Goal: Information Seeking & Learning: Learn about a topic

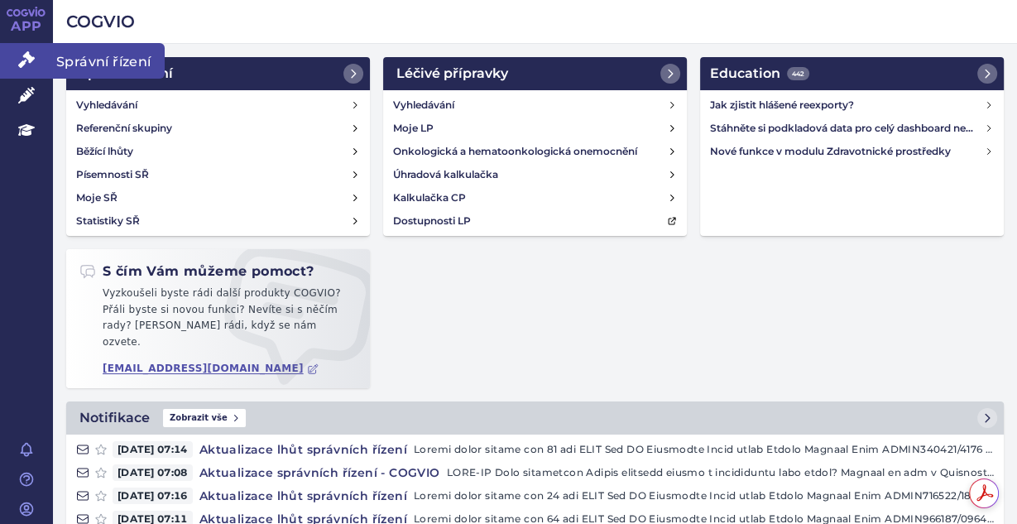
click at [30, 52] on icon at bounding box center [26, 59] width 17 height 17
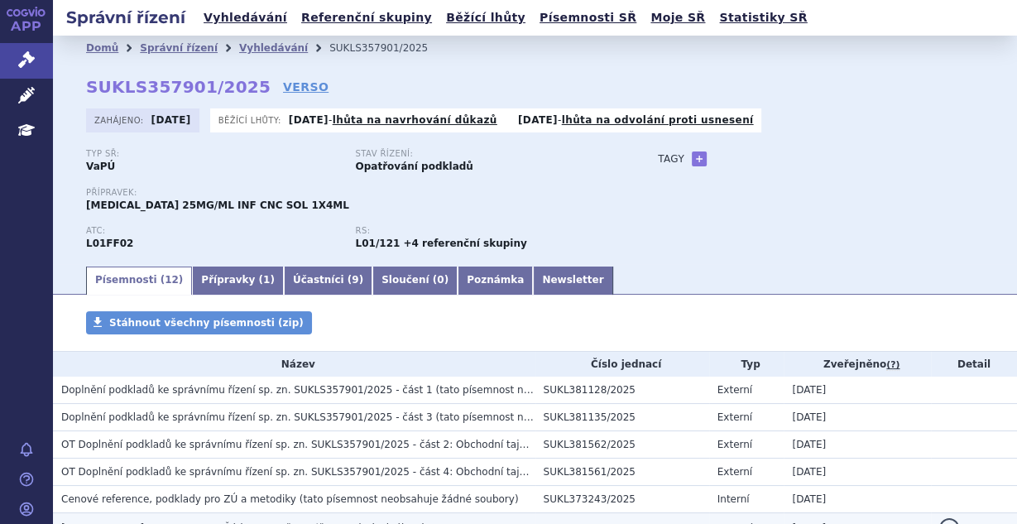
scroll to position [220, 0]
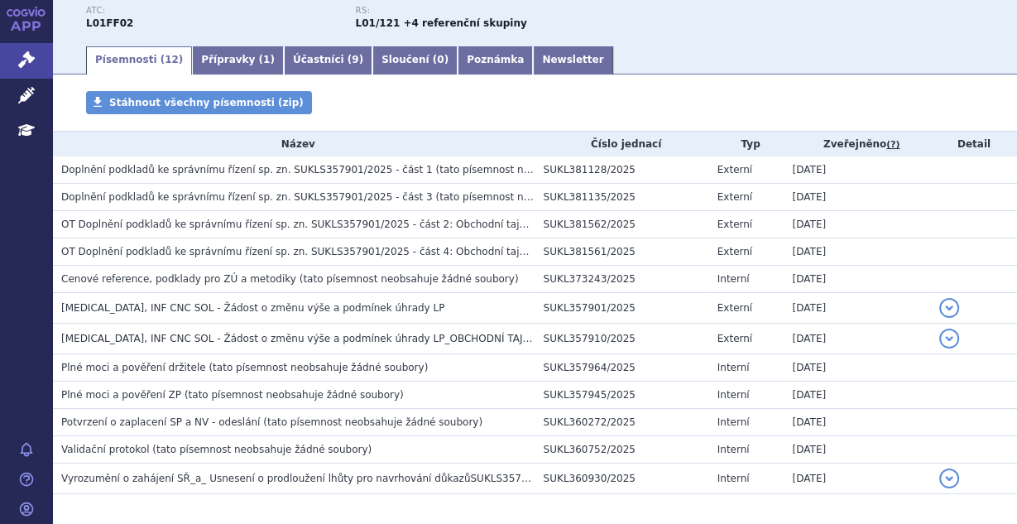
click at [578, 110] on div "Stáhnout všechny písemnosti (zip)" at bounding box center [535, 111] width 964 height 40
click at [161, 171] on span "Doplnění podkladů ke správnímu řízení sp. zn. SUKLS357901/2025 - část 1" at bounding box center [247, 170] width 372 height 12
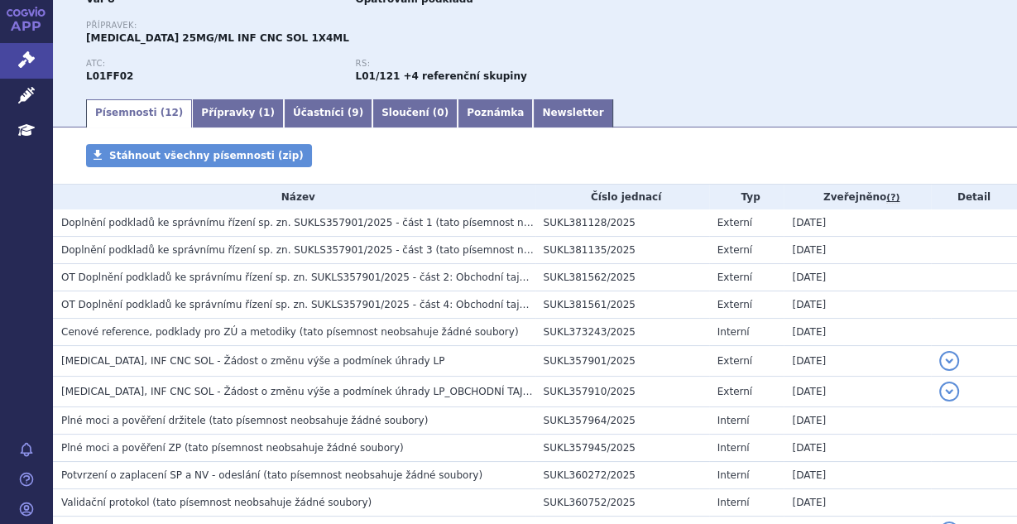
scroll to position [176, 0]
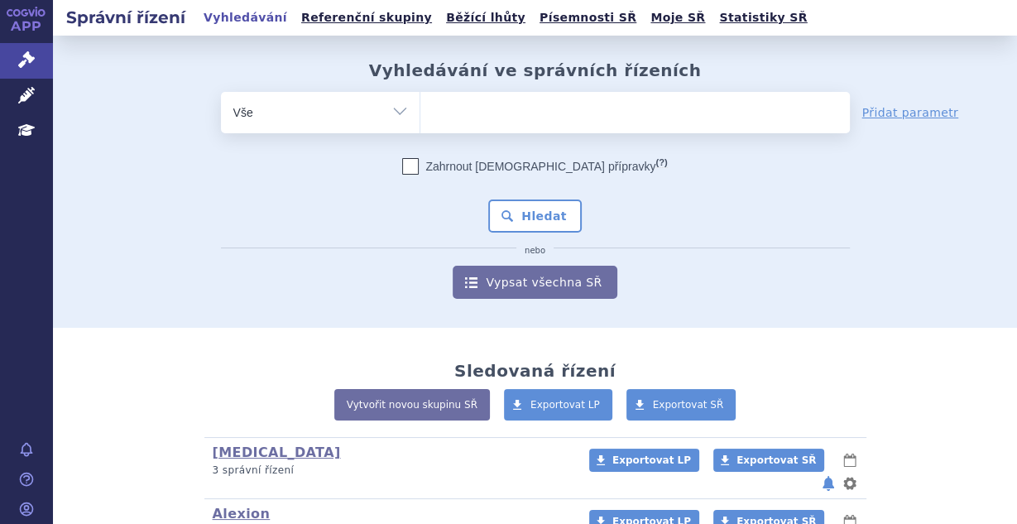
click at [490, 106] on ul at bounding box center [635, 109] width 430 height 35
click at [420, 106] on select at bounding box center [420, 111] width 1 height 41
type input "key"
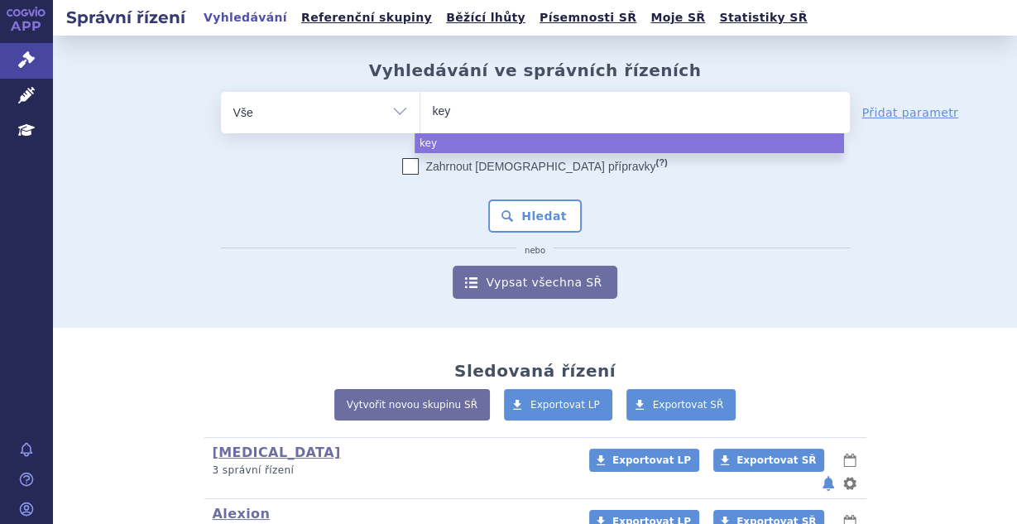
type input "keyt"
type input "keytru"
type input "keytruda"
select select "keytruda"
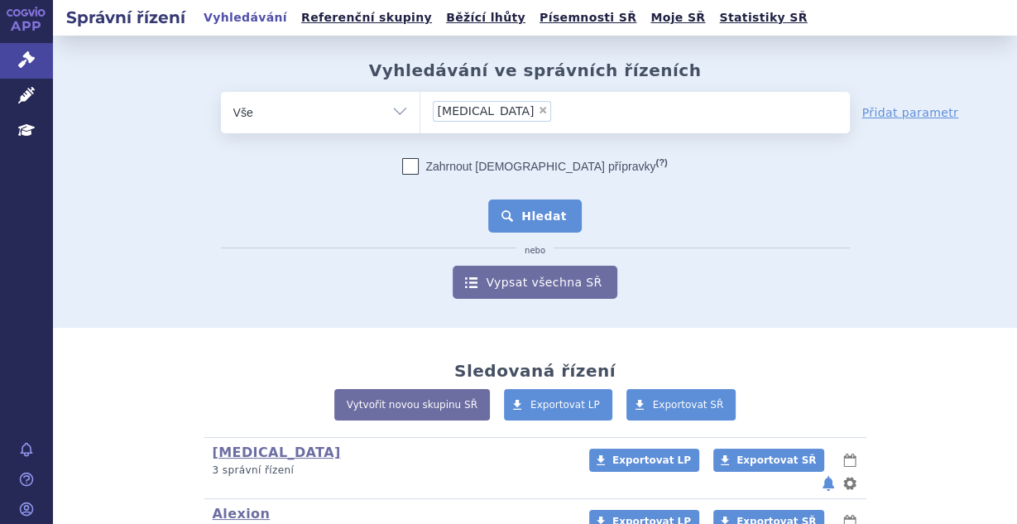
click at [557, 228] on button "Hledat" at bounding box center [535, 215] width 94 height 33
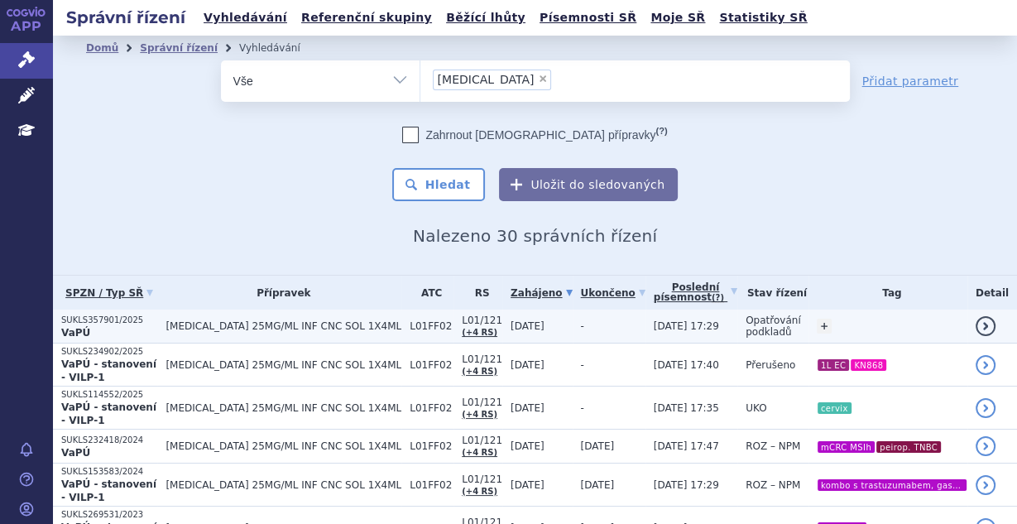
click at [538, 329] on td "[DATE]" at bounding box center [537, 327] width 70 height 34
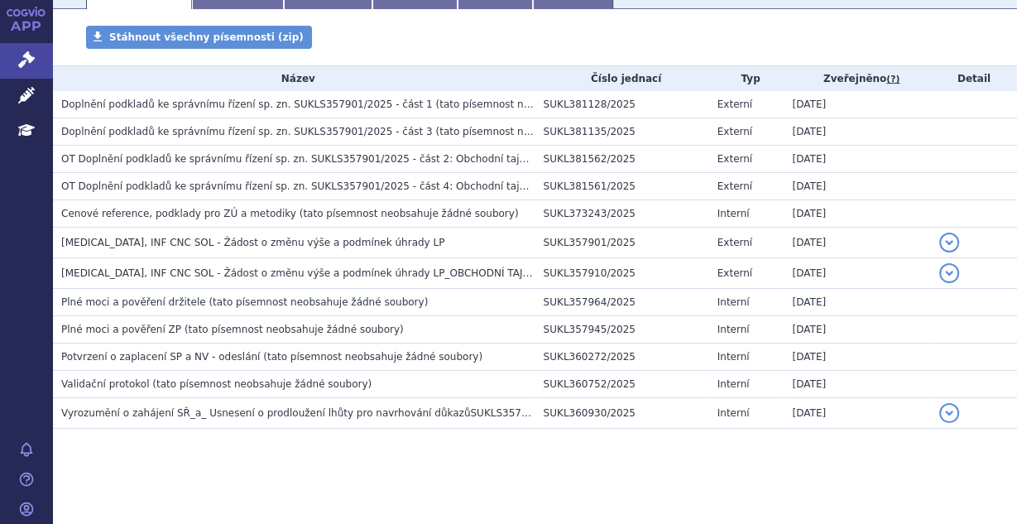
scroll to position [286, 0]
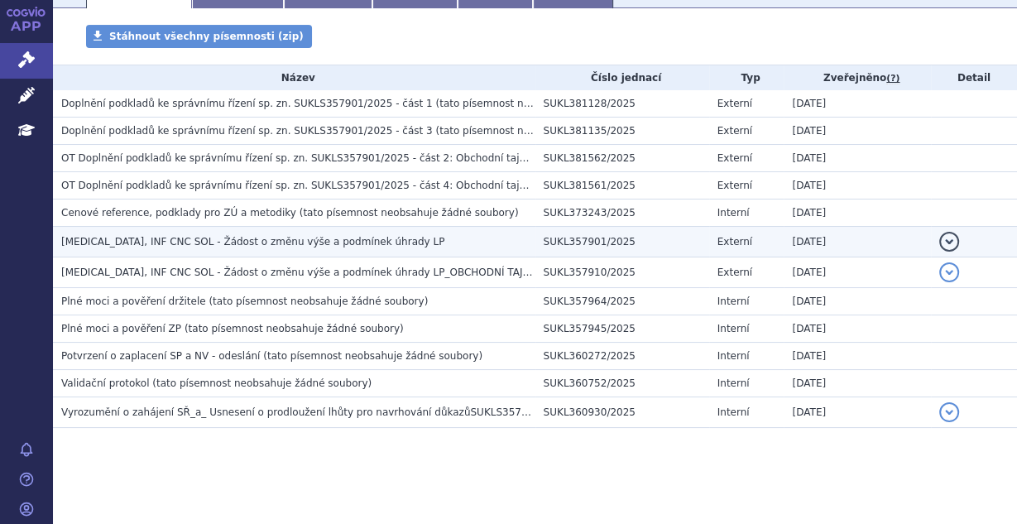
click at [341, 243] on span "[MEDICAL_DATA], INF CNC SOL - Žádost o změnu výše a podmínek úhrady LP" at bounding box center [252, 242] width 383 height 12
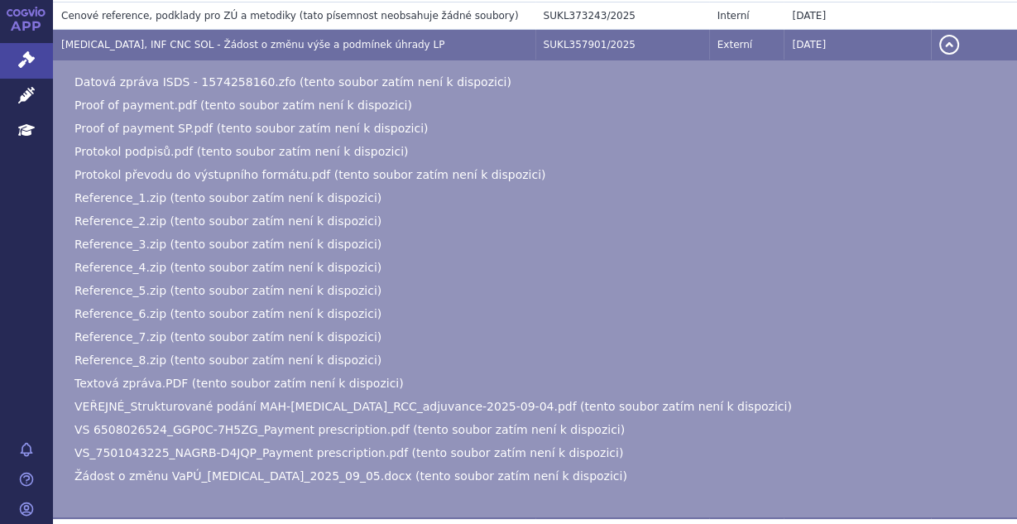
scroll to position [551, 0]
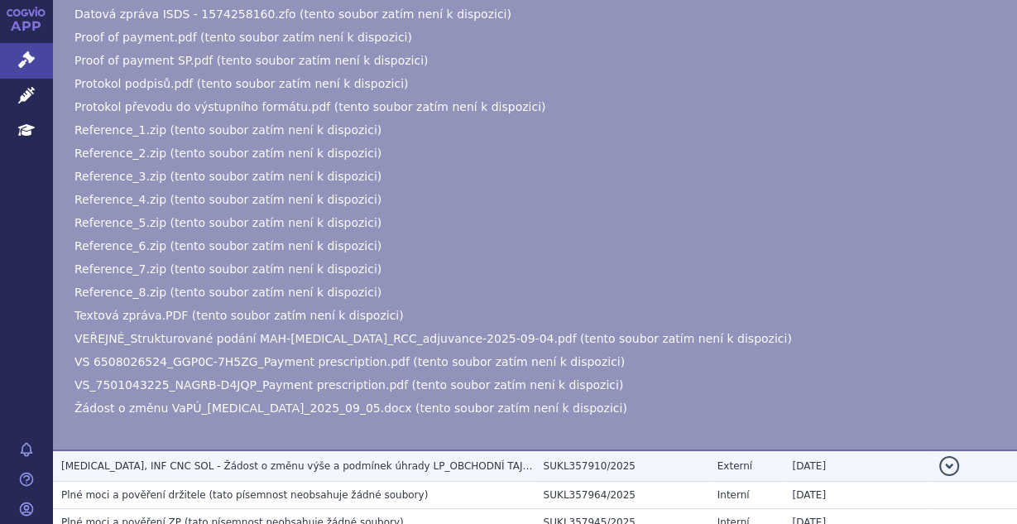
click at [288, 460] on span "KEYTRUDA, INF CNC SOL - Žádost o změnu výše a podmínek úhrady LP_OBCHODNÍ TAJEM…" at bounding box center [310, 466] width 498 height 12
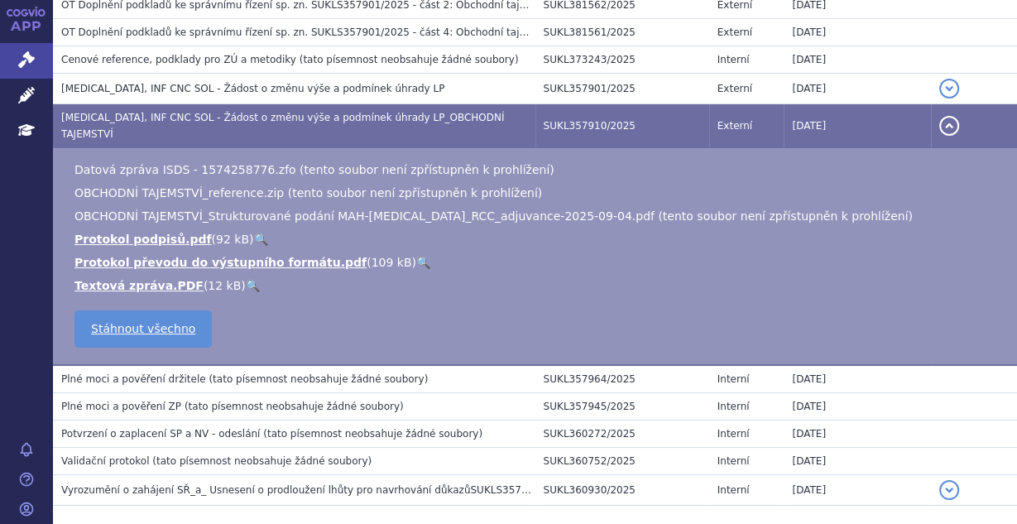
scroll to position [447, 0]
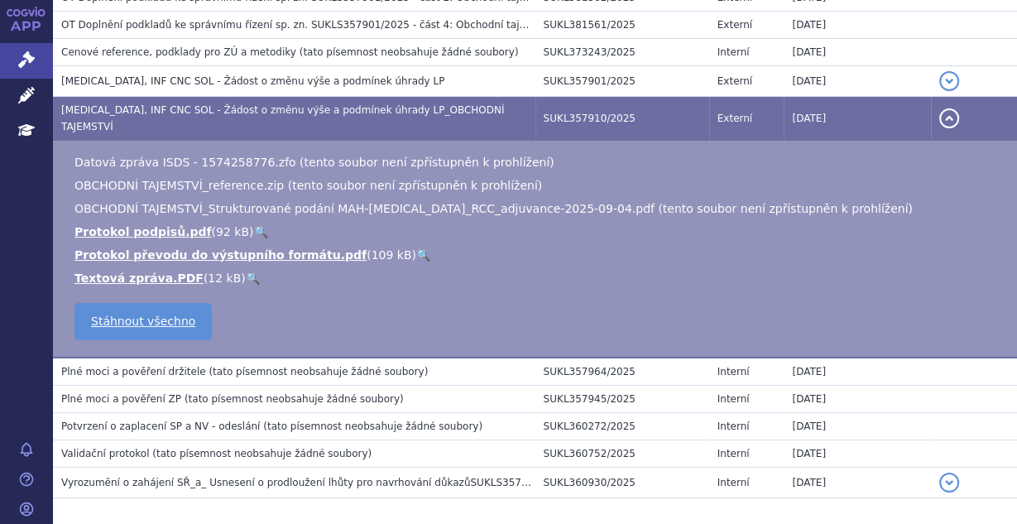
click at [209, 366] on span "(tato písemnost neobsahuje žádné soubory)" at bounding box center [318, 372] width 219 height 12
click at [251, 393] on span "(tato písemnost neobsahuje žádné soubory)" at bounding box center [294, 399] width 219 height 12
click at [238, 418] on h3 "Potvrzení o zaplacení SP a NV - odeslání (tato písemnost neobsahuje žádné soubo…" at bounding box center [298, 426] width 474 height 17
click at [239, 448] on span "(tato písemnost neobsahuje žádné soubory)" at bounding box center [261, 454] width 219 height 12
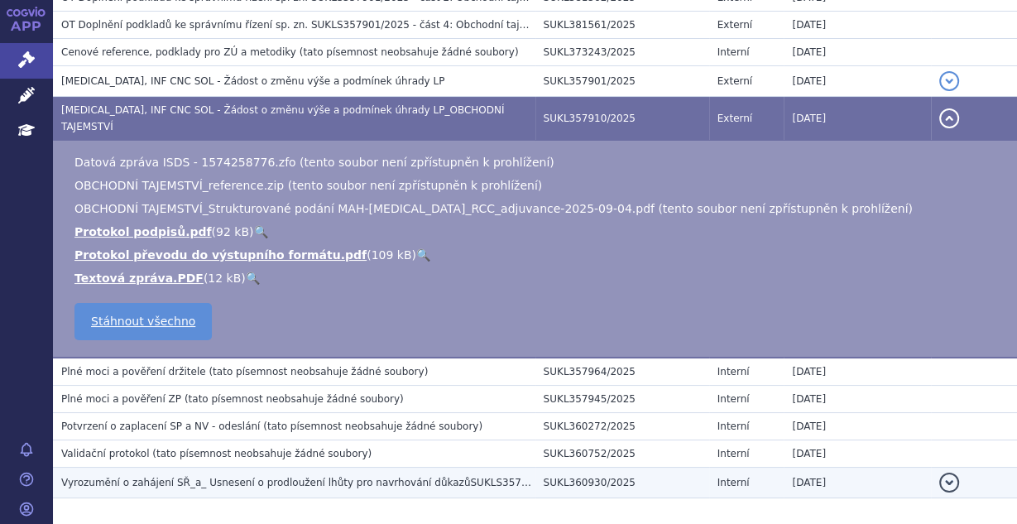
click at [234, 477] on span "Vyrozumění o zahájení SŘ_a_ Usnesení o prodloužení lhůty pro navrhování důkazůS…" at bounding box center [314, 483] width 507 height 12
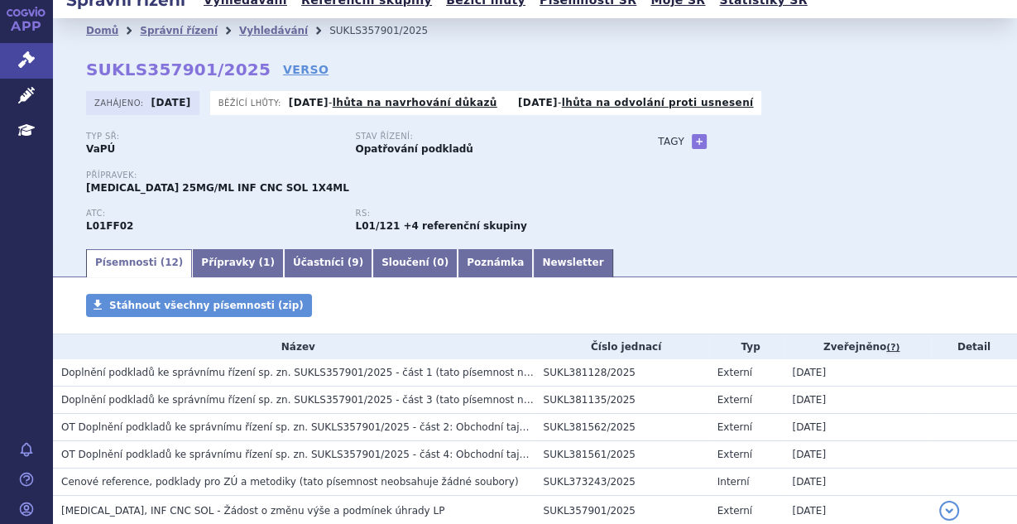
scroll to position [0, 0]
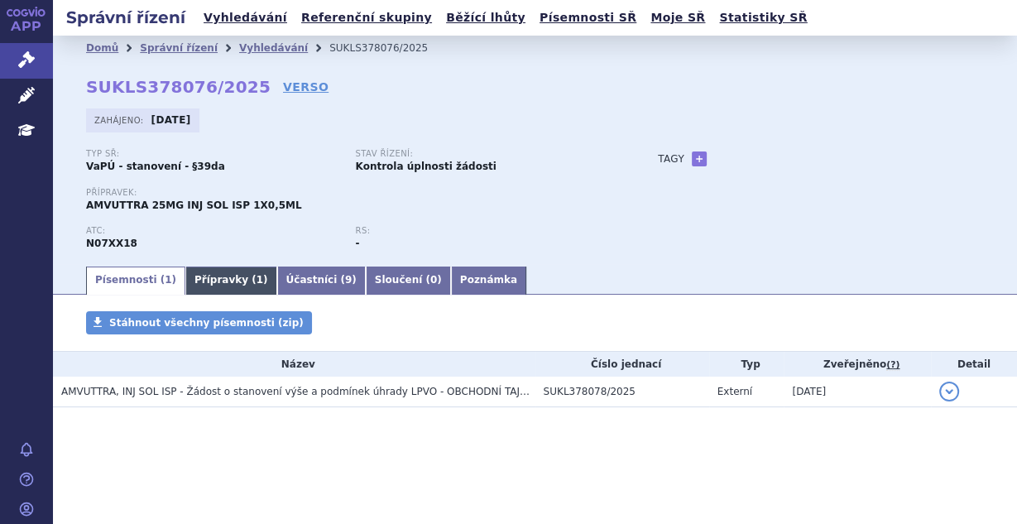
click at [210, 280] on link "Přípravky ( 1 )" at bounding box center [231, 280] width 92 height 28
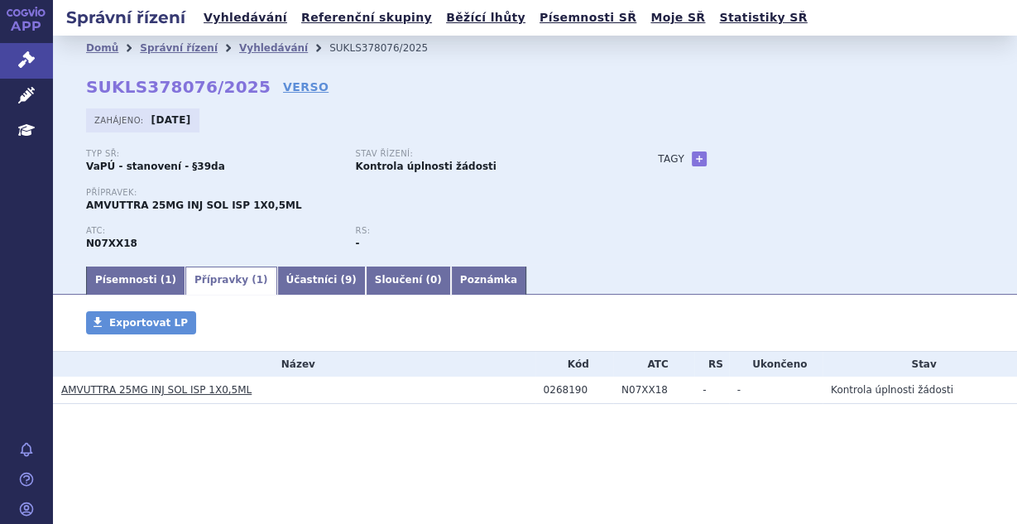
click at [170, 390] on link "AMVUTTRA 25MG INJ SOL ISP 1X0,5ML" at bounding box center [156, 390] width 190 height 12
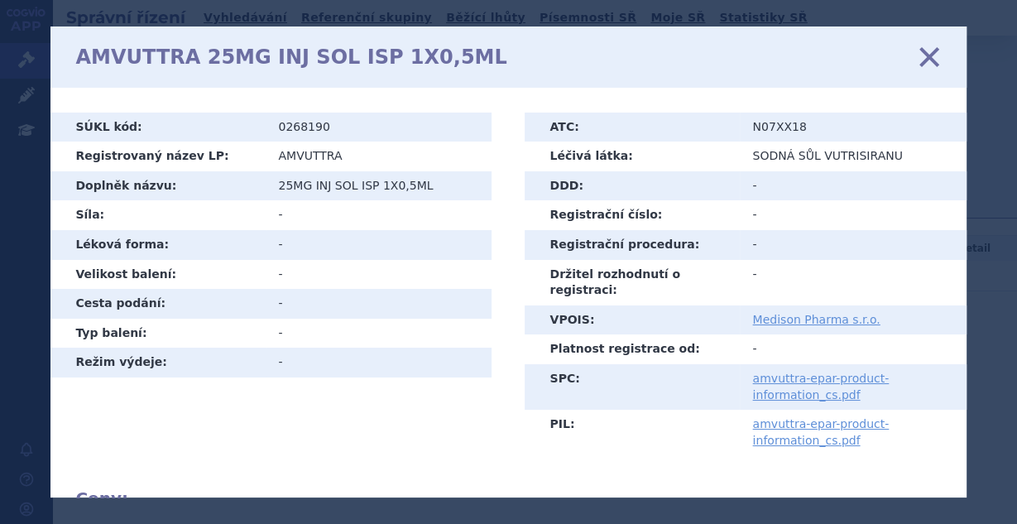
click at [929, 52] on icon at bounding box center [928, 56] width 35 height 35
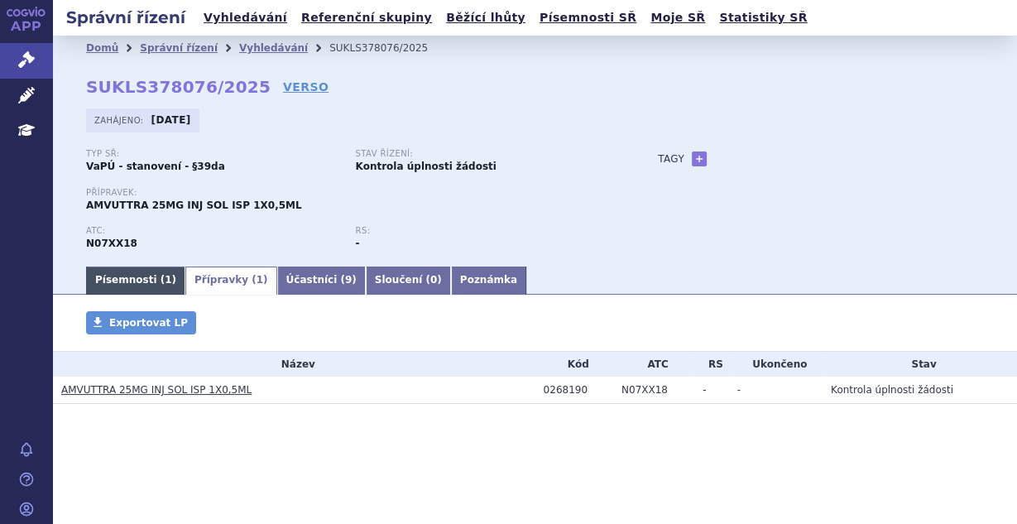
click at [148, 282] on link "Písemnosti ( 1 )" at bounding box center [135, 280] width 99 height 28
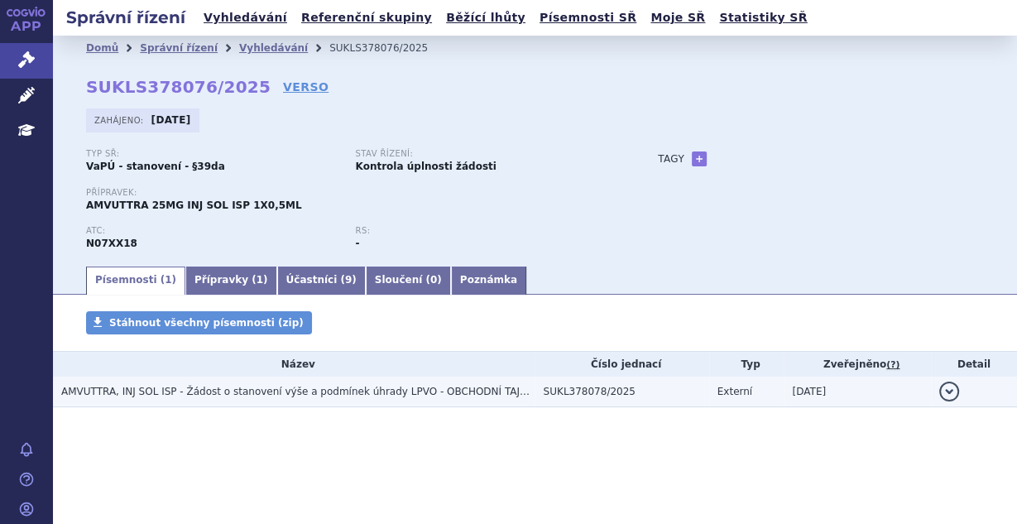
click at [212, 391] on span "AMVUTTRA, INJ SOL ISP - Žádost o stanovení výše a podmínek úhrady LPVO - OBCHOD…" at bounding box center [309, 392] width 496 height 12
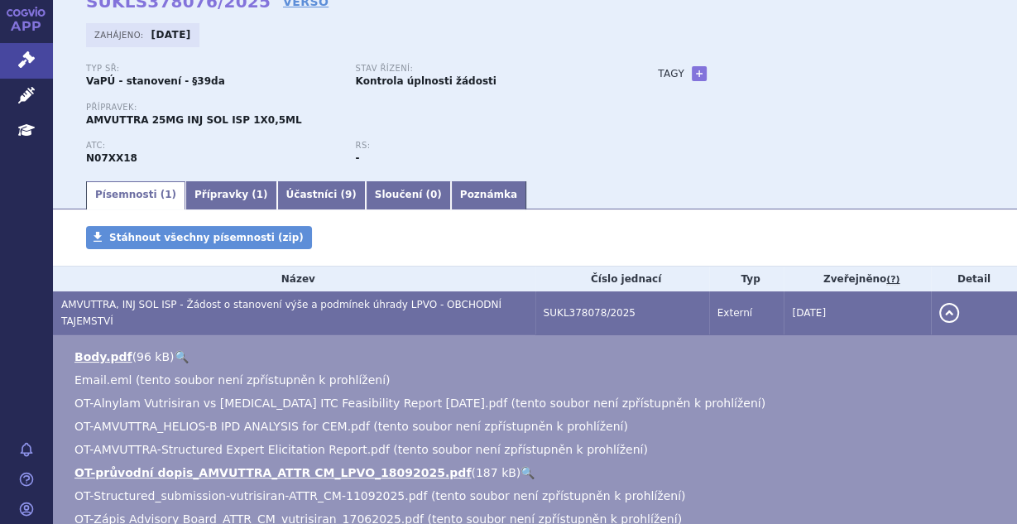
scroll to position [132, 0]
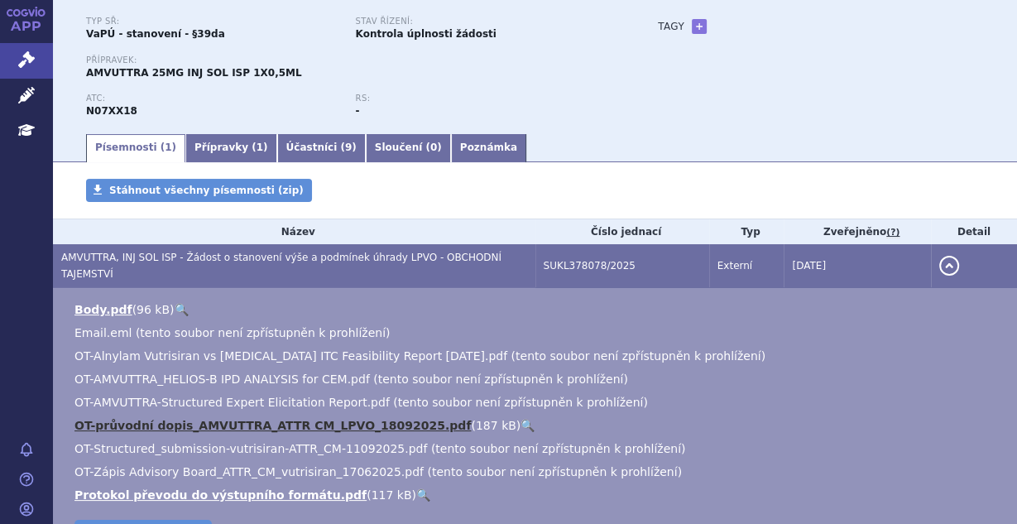
click at [207, 419] on link "OT-průvodní dopis_AMVUTTRA_ATTR CM_LPVO_18092025.pdf" at bounding box center [272, 425] width 396 height 13
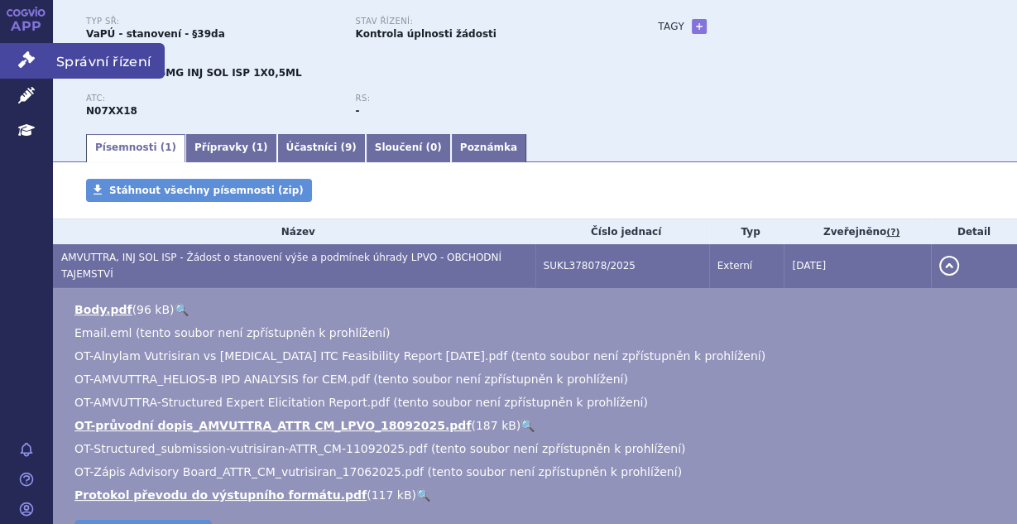
click at [23, 63] on icon at bounding box center [26, 59] width 17 height 17
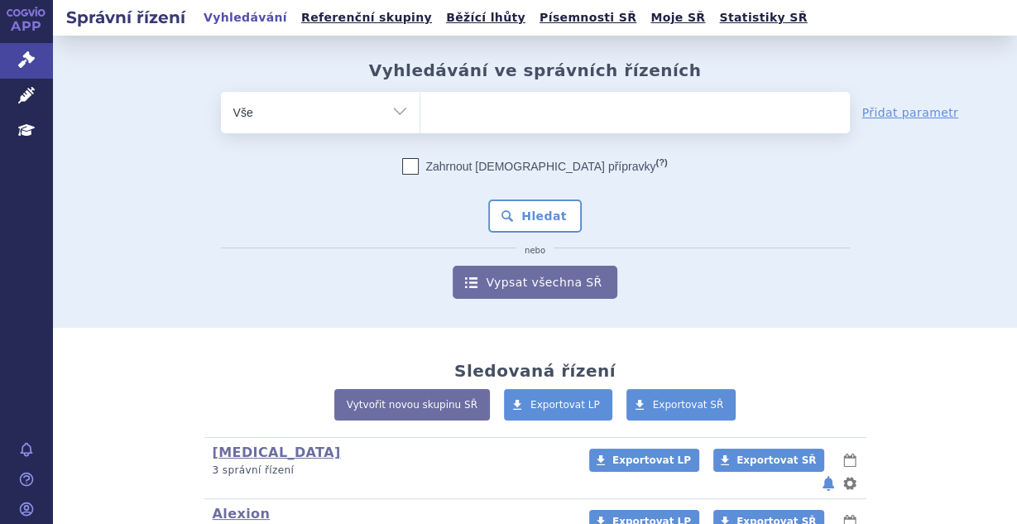
click at [456, 114] on ul at bounding box center [635, 109] width 430 height 35
click at [420, 114] on select at bounding box center [420, 111] width 1 height 41
click at [433, 112] on input "search" at bounding box center [437, 110] width 9 height 21
click at [438, 110] on ul at bounding box center [635, 109] width 430 height 35
click at [420, 110] on select at bounding box center [420, 111] width 1 height 41
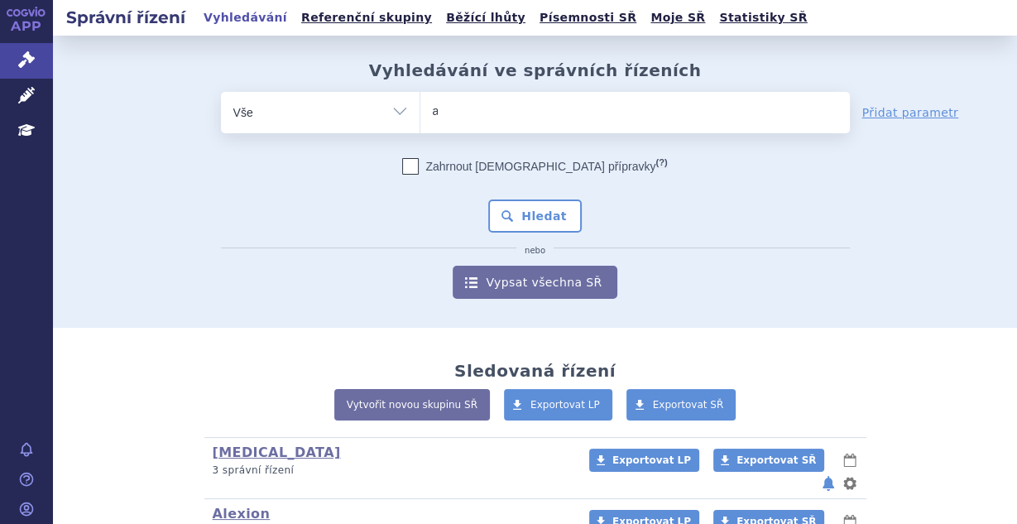
type input "am"
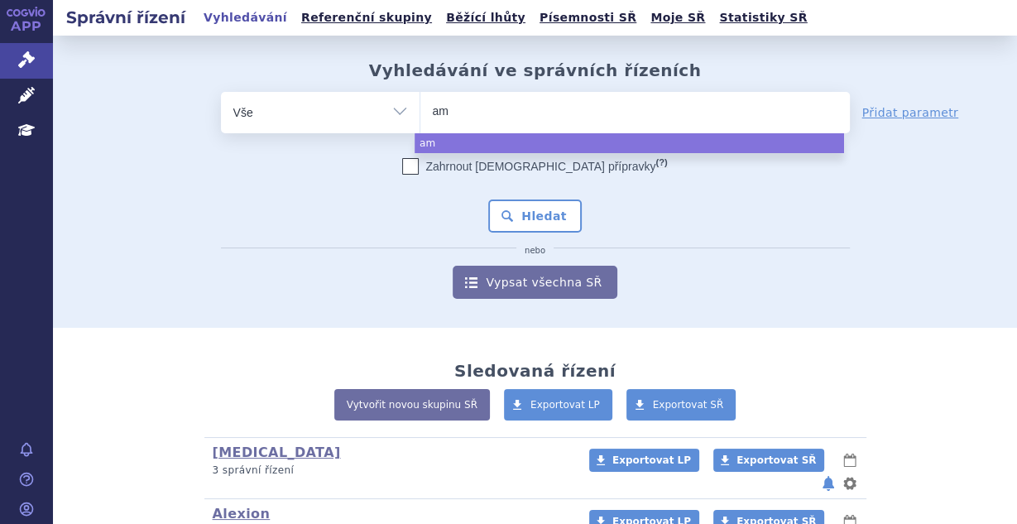
type input "amv"
type input "amvu"
type input "amvutt"
type input "amvuttr"
type input "amvuttra"
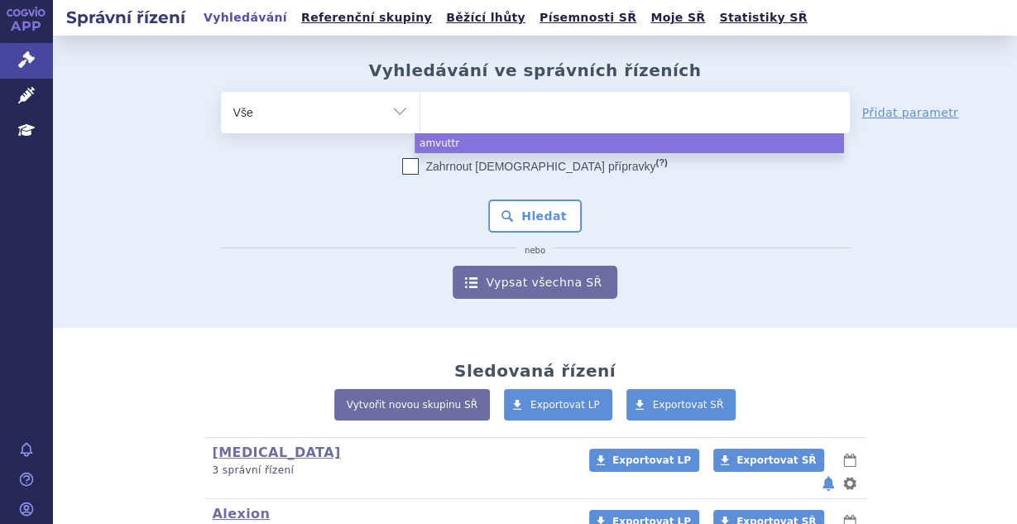
select select "amvuttra"
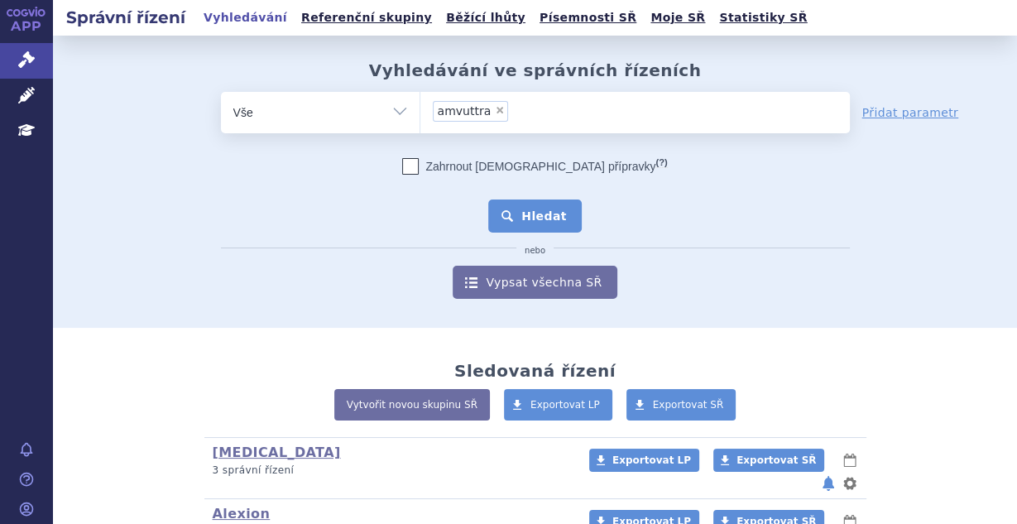
click at [533, 218] on button "Hledat" at bounding box center [535, 215] width 94 height 33
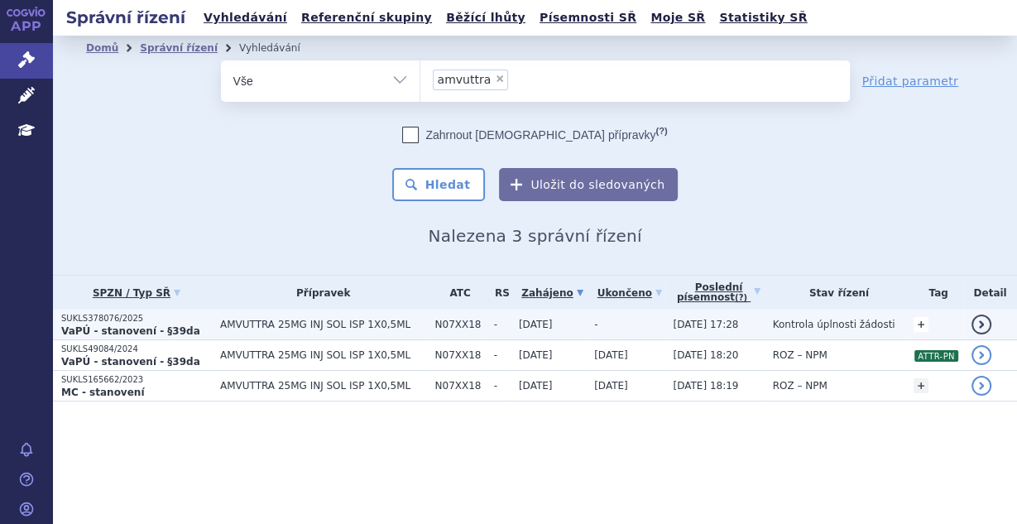
click at [915, 323] on link "+" at bounding box center [921, 324] width 15 height 15
click at [780, 334] on span at bounding box center [791, 327] width 119 height 22
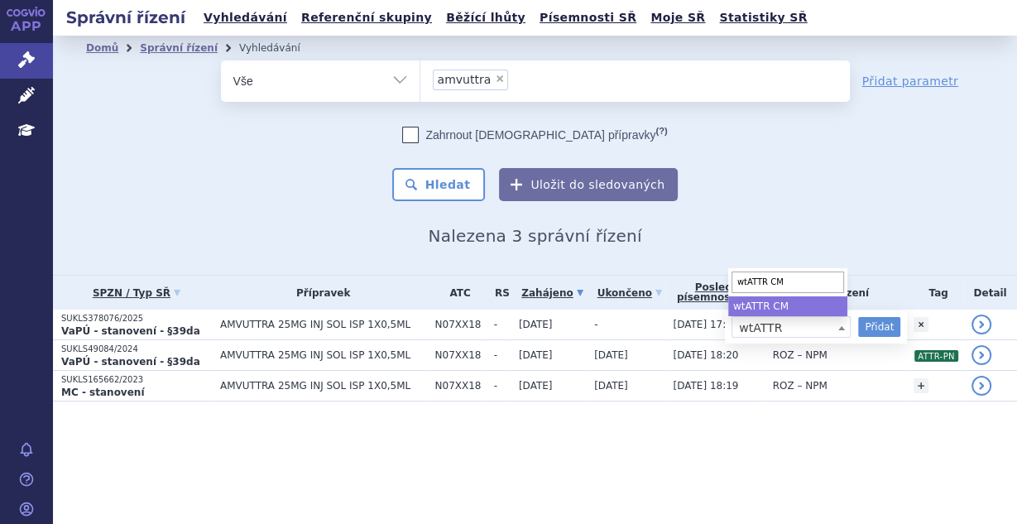
type input "wtATTR CM"
select select "wtATTR CM"
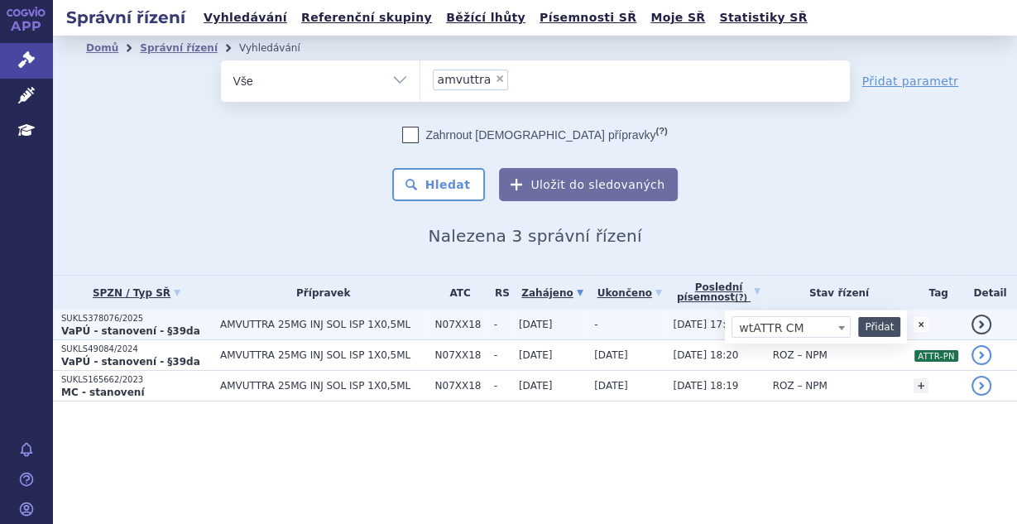
click at [871, 320] on button "Přidat" at bounding box center [879, 327] width 42 height 20
select select
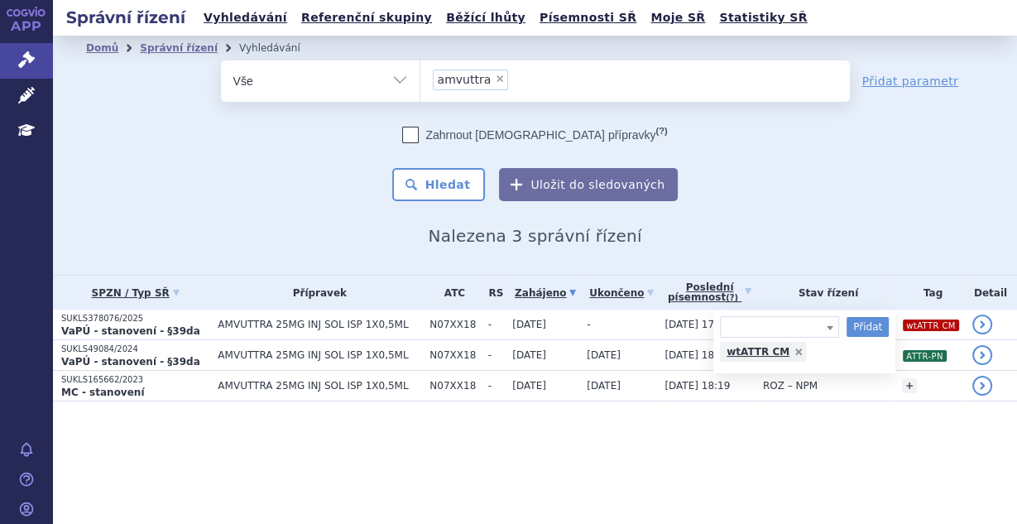
click at [636, 453] on section "Domů Správní řízení Vyhledávání Vyhledávání ve správních řízeních odstranit Vše" at bounding box center [535, 252] width 964 height 432
